Goal: Task Accomplishment & Management: Complete application form

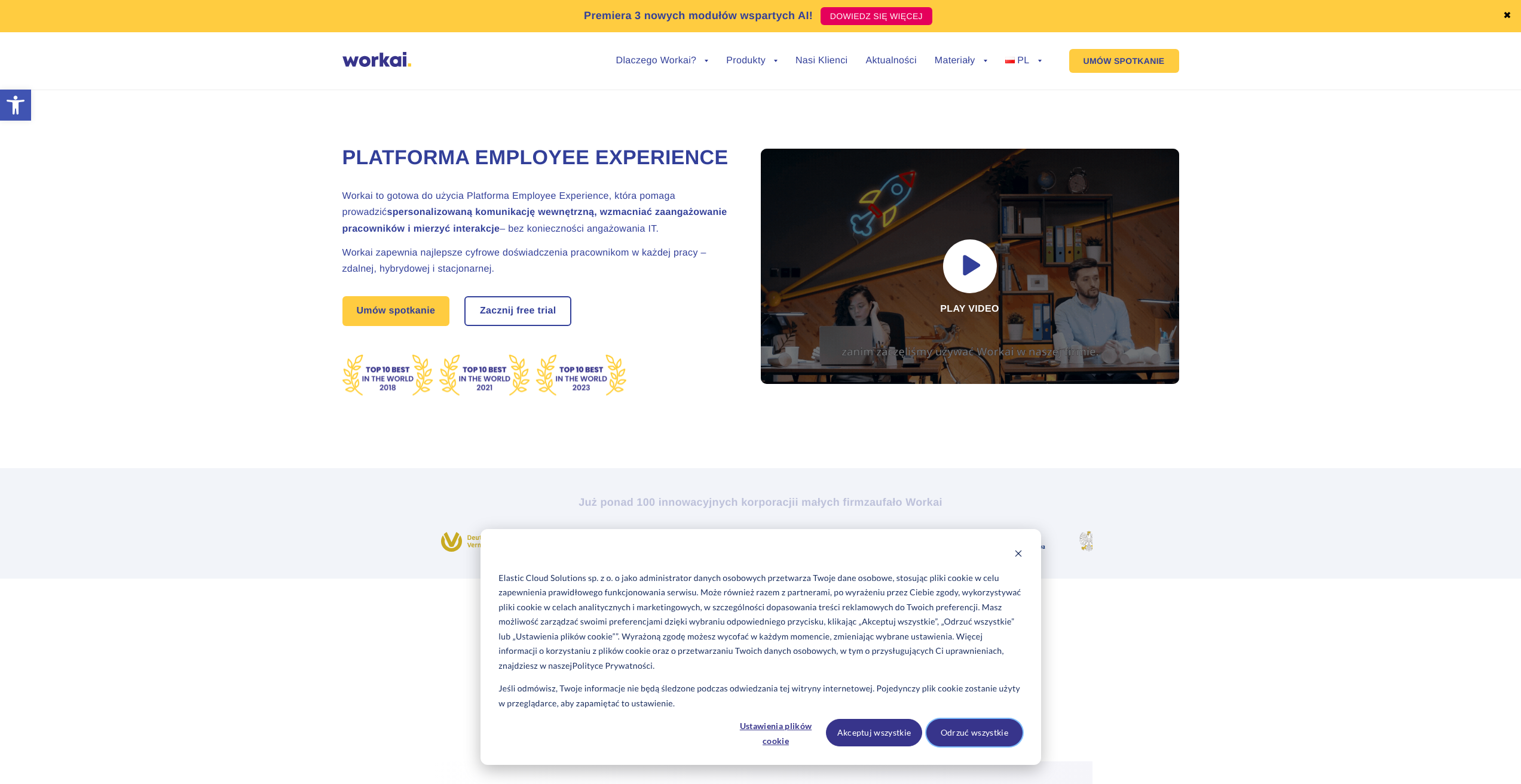
click at [967, 736] on button "Odrzuć wszystkie" at bounding box center [974, 733] width 96 height 27
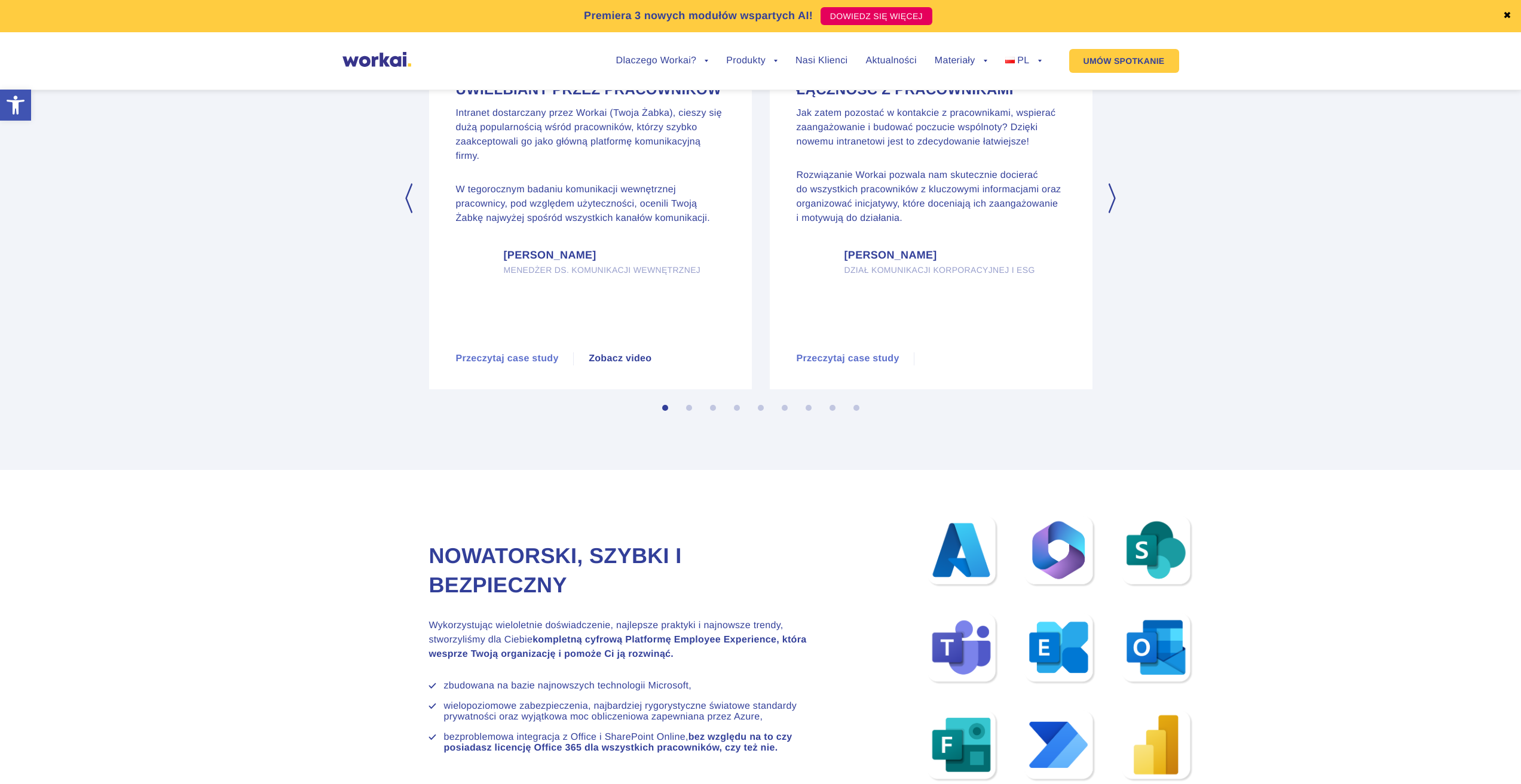
scroll to position [7014, 0]
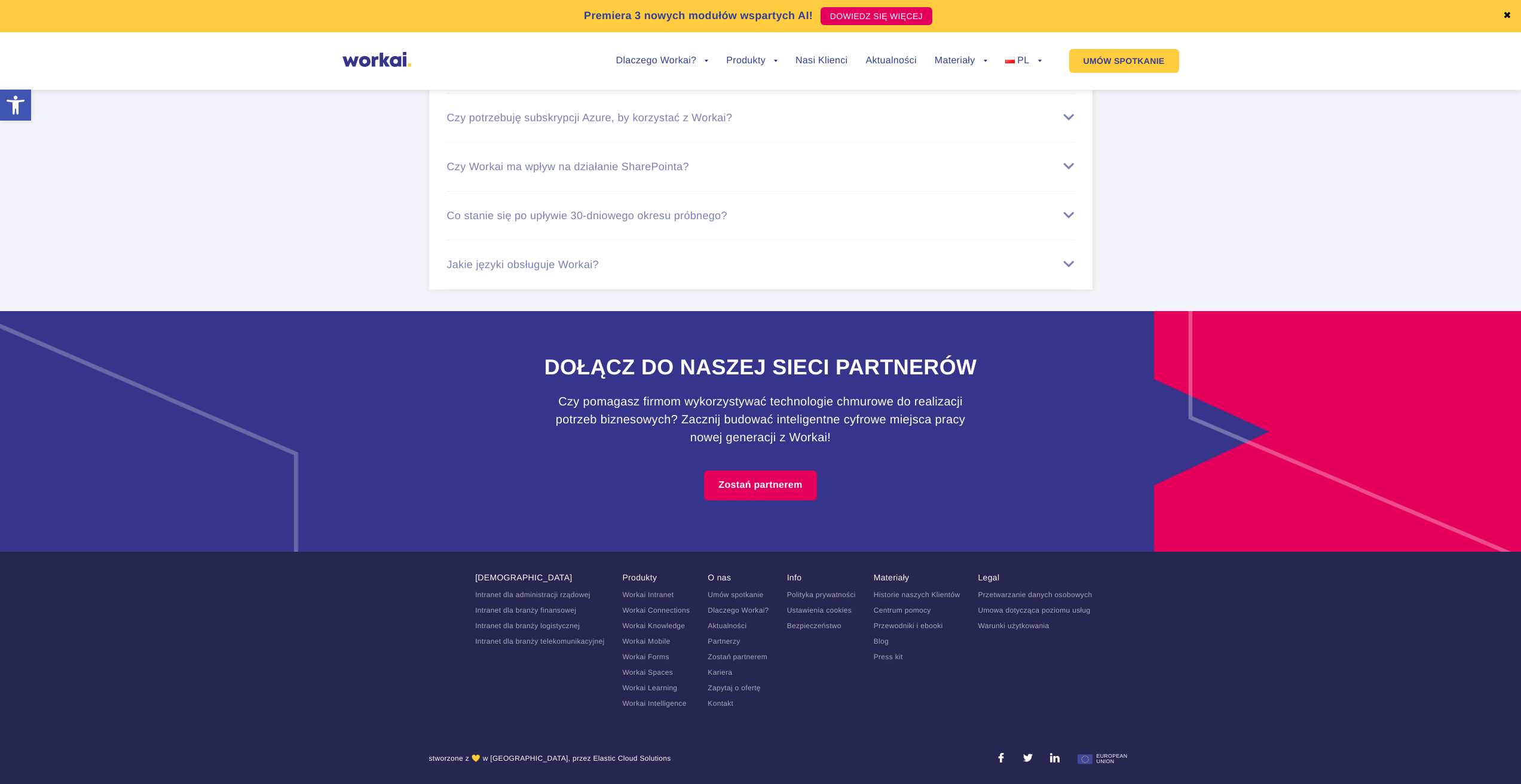
drag, startPoint x: 268, startPoint y: 289, endPoint x: 262, endPoint y: 543, distance: 254.1
click at [718, 674] on link "Kariera" at bounding box center [720, 672] width 25 height 9
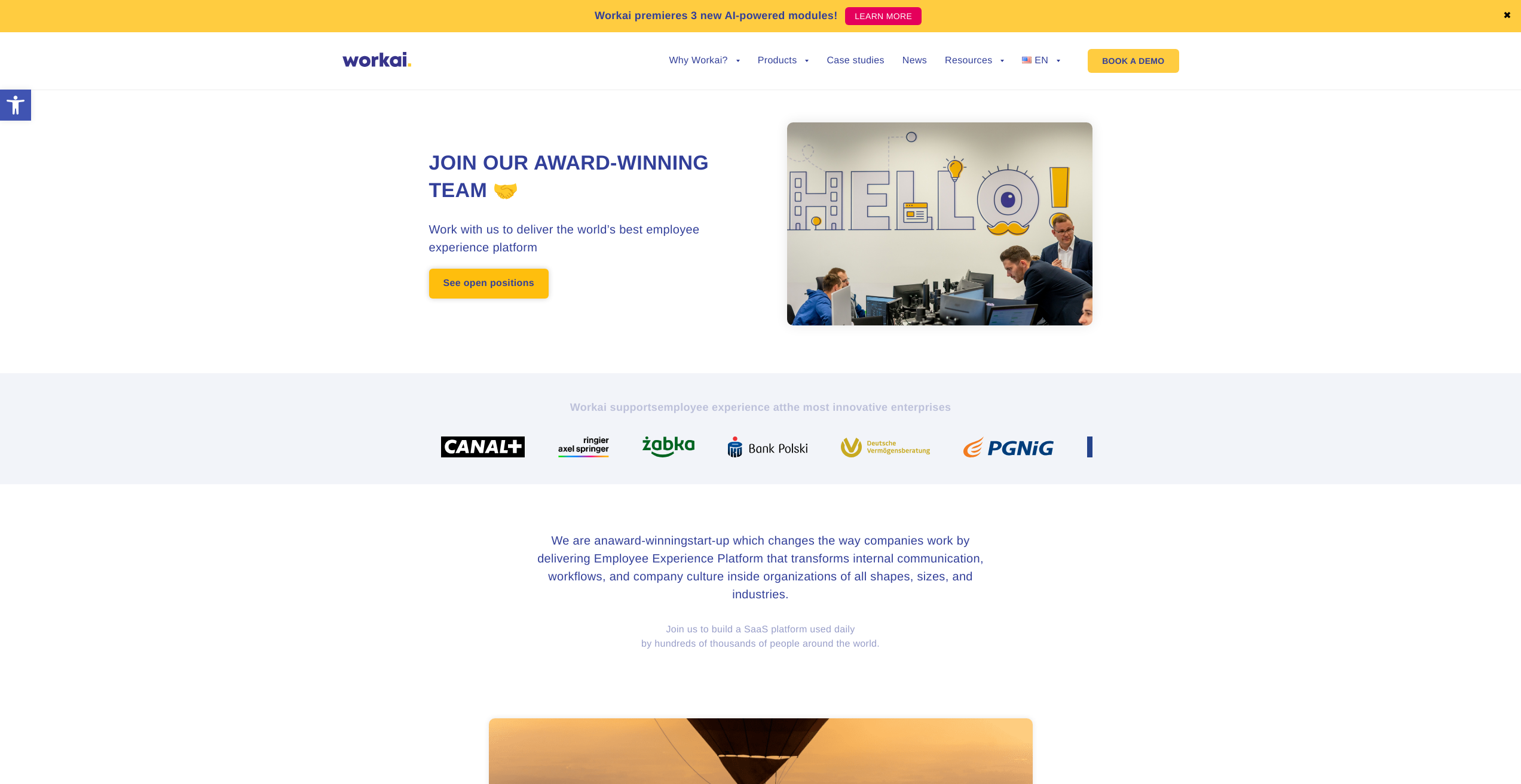
click at [437, 282] on link "See open positions" at bounding box center [489, 283] width 119 height 30
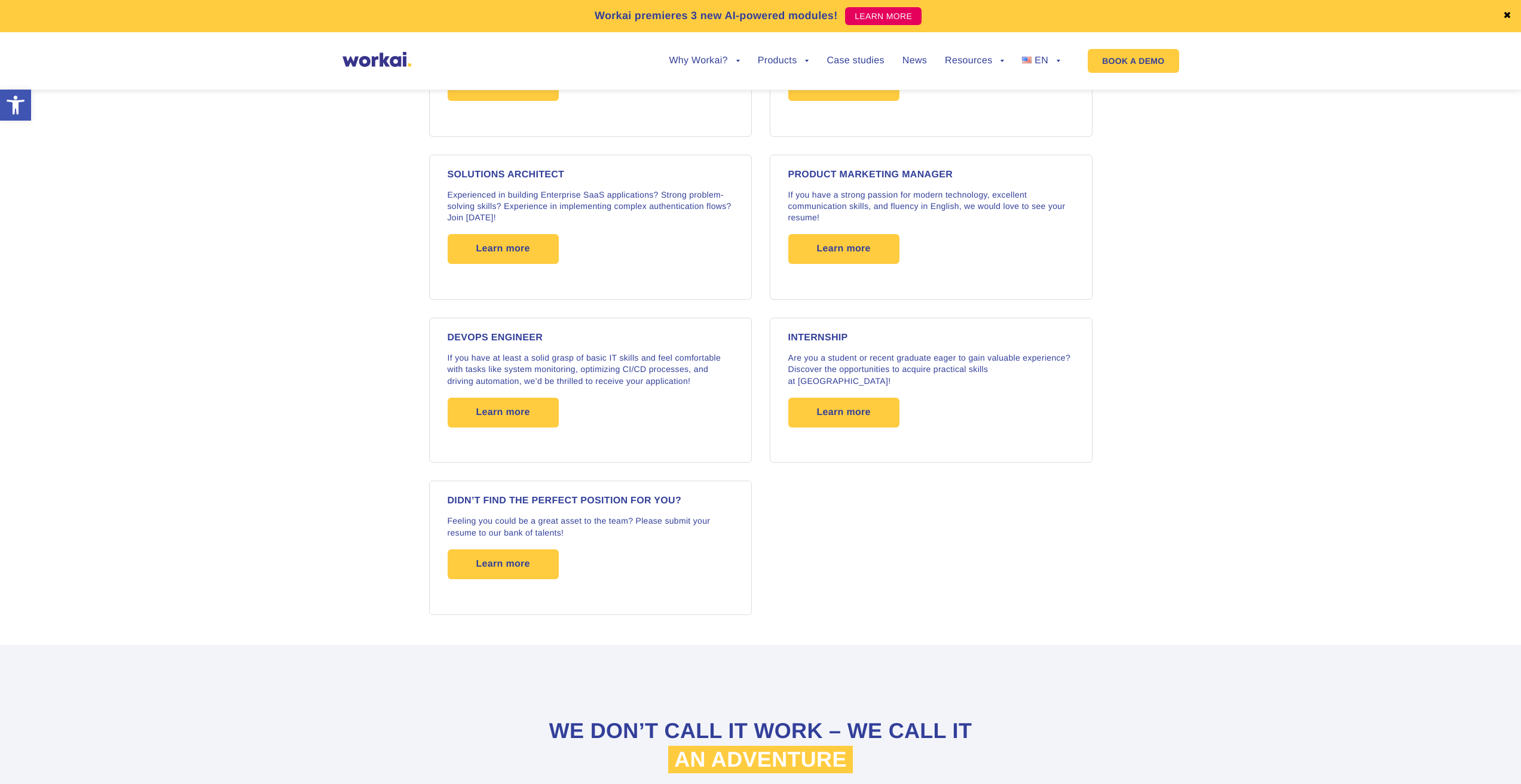
scroll to position [1801, 0]
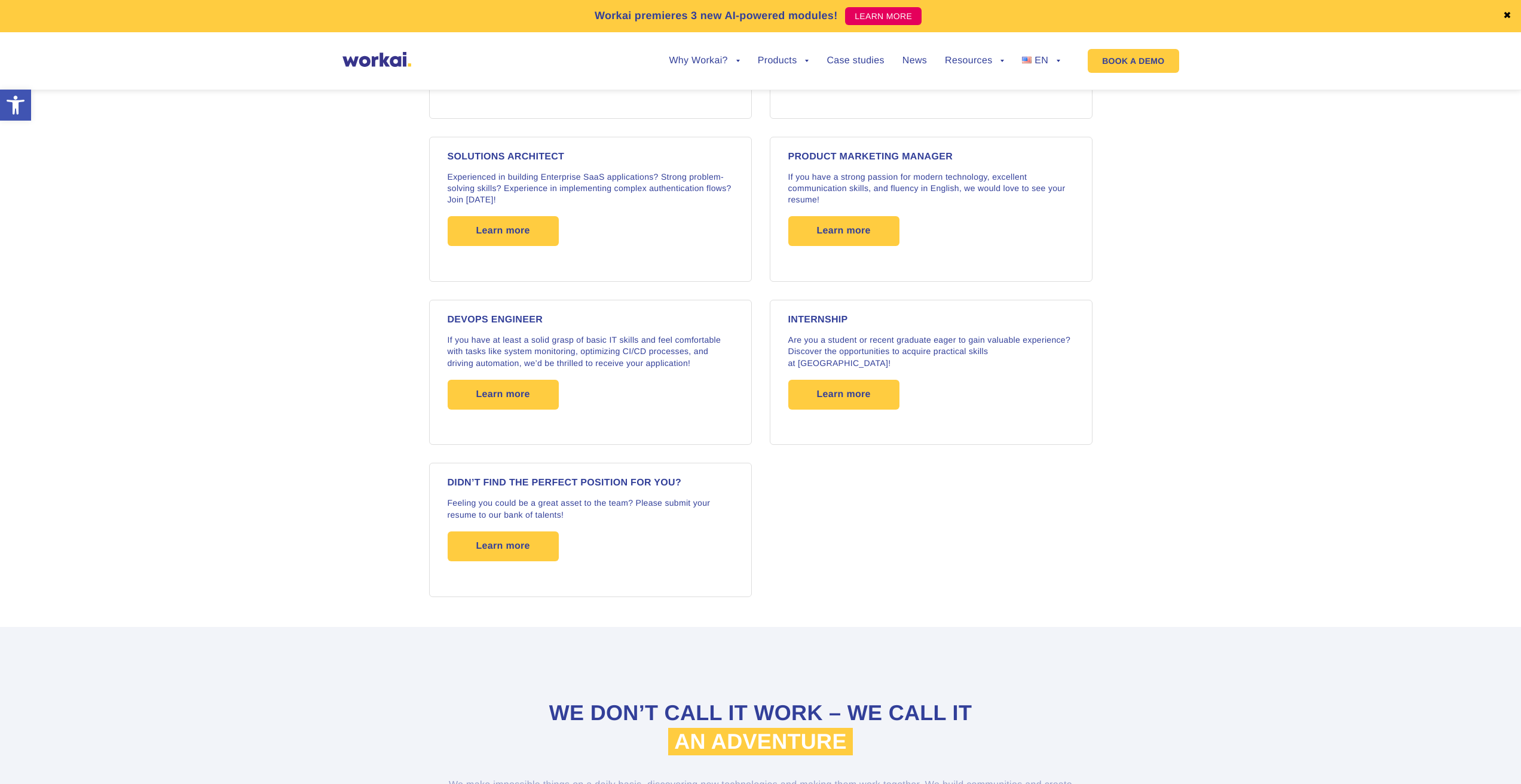
drag, startPoint x: 334, startPoint y: 322, endPoint x: 349, endPoint y: 361, distance: 41.8
